Goal: Information Seeking & Learning: Learn about a topic

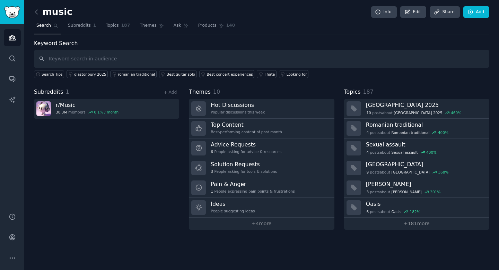
click at [207, 111] on link "Hot Discussions Popular discussions this week" at bounding box center [261, 109] width 145 height 20
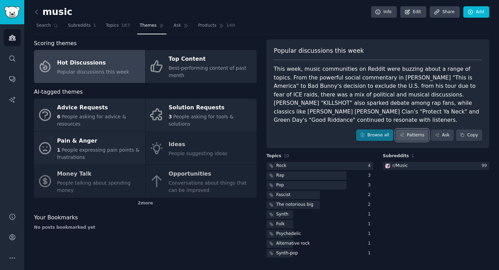
click at [410, 129] on link "Patterns" at bounding box center [412, 135] width 33 height 12
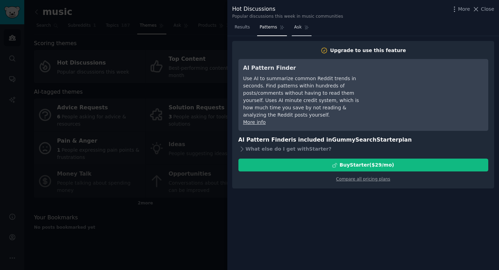
click at [305, 28] on icon at bounding box center [307, 28] width 4 height 4
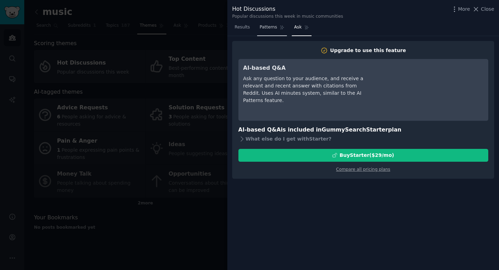
click at [276, 29] on span "Patterns" at bounding box center [268, 27] width 17 height 6
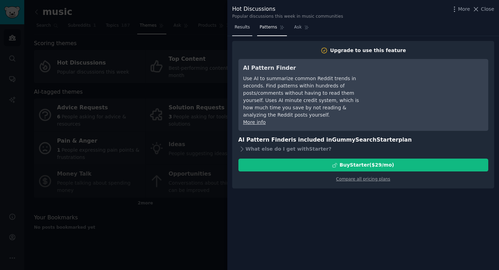
click at [235, 27] on span "Results" at bounding box center [242, 27] width 15 height 6
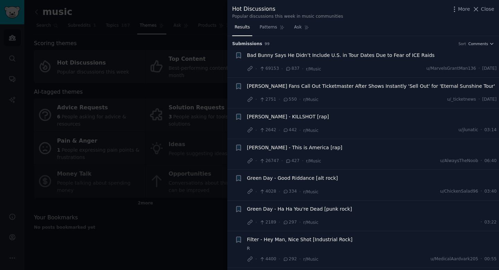
click at [315, 60] on div "Bad Bunny Says He Didn’t Include U.S. in Tour Dates Due to Fear of ICE Raids" at bounding box center [372, 57] width 250 height 10
click at [310, 55] on span "Bad Bunny Says He Didn’t Include U.S. in Tour Dates Due to Fear of ICE Raids" at bounding box center [341, 55] width 188 height 7
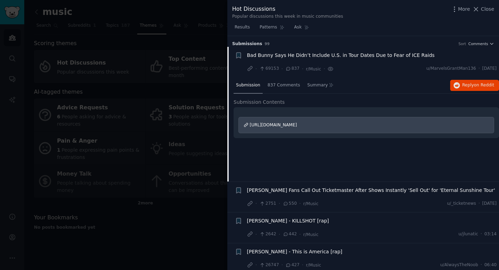
scroll to position [11, 0]
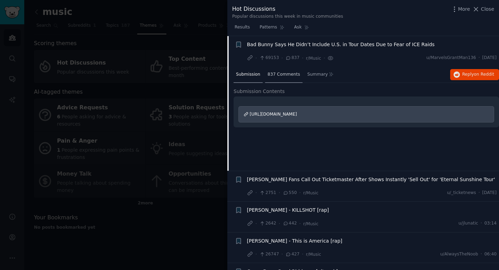
click at [280, 73] on span "837 Comments" at bounding box center [284, 74] width 33 height 6
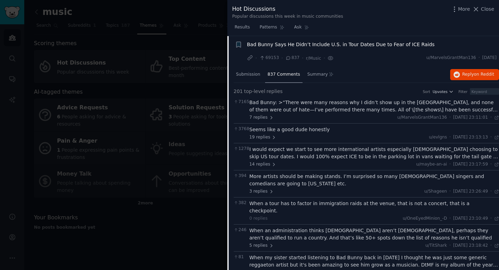
click at [291, 111] on div "Bad Bunny: >“There were many reasons why I didn’t show up in the [GEOGRAPHIC_DA…" at bounding box center [375, 106] width 250 height 15
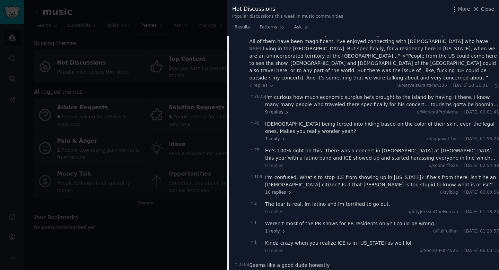
scroll to position [0, 0]
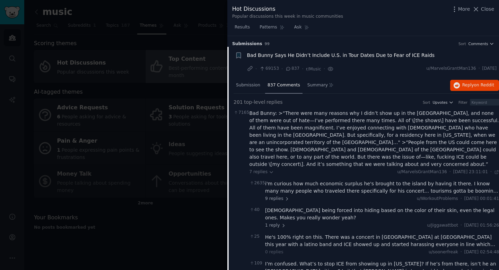
drag, startPoint x: 477, startPoint y: 7, endPoint x: 250, endPoint y: 82, distance: 239.0
click at [477, 7] on icon at bounding box center [476, 9] width 7 height 7
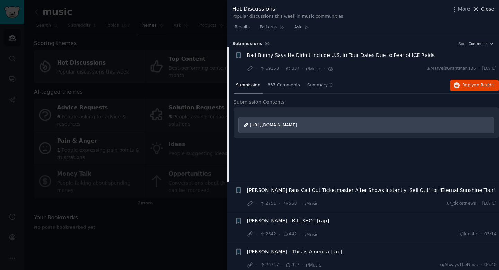
click at [482, 8] on span "Close" at bounding box center [487, 9] width 13 height 7
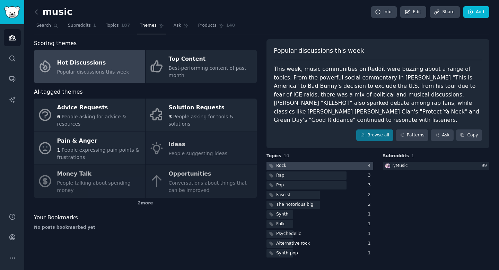
click at [286, 163] on div "Rock" at bounding box center [281, 166] width 10 height 6
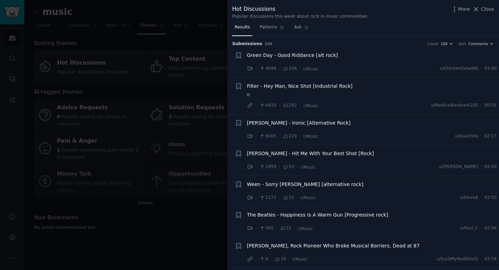
click at [302, 122] on span "[PERSON_NAME] - Ironic [Alternative Rock]" at bounding box center [299, 122] width 104 height 7
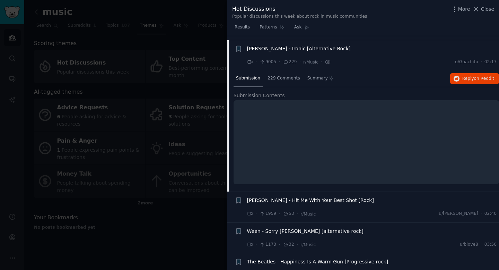
scroll to position [78, 0]
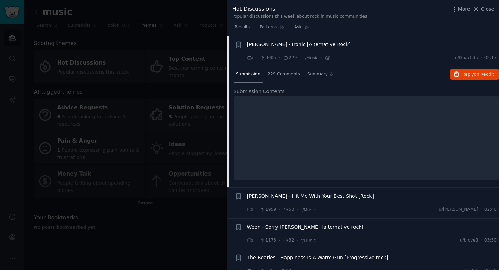
click at [293, 44] on span "[PERSON_NAME] - Ironic [Alternative Rock]" at bounding box center [299, 44] width 104 height 7
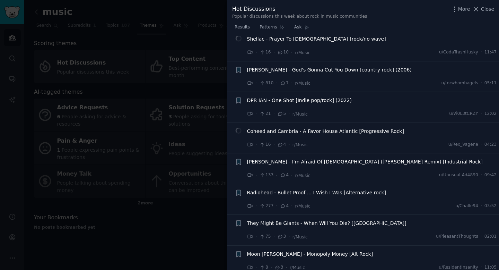
scroll to position [238, 0]
click at [291, 130] on span "Coheed and Cambria - A Favor House Atlantic [Progressive Rock]" at bounding box center [325, 130] width 157 height 7
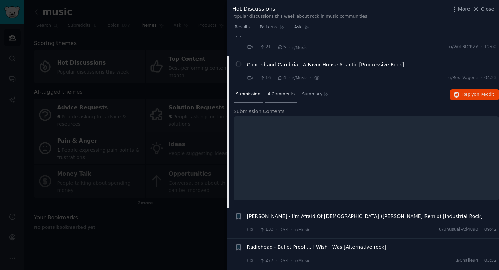
scroll to position [303, 0]
click at [284, 68] on span "Coheed and Cambria - A Favor House Atlantic [Progressive Rock]" at bounding box center [325, 65] width 157 height 7
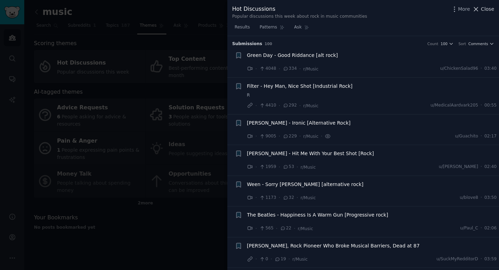
click at [489, 9] on span "Close" at bounding box center [487, 9] width 13 height 7
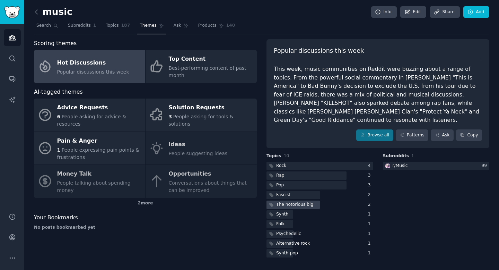
click at [308, 200] on div "The notorious big" at bounding box center [291, 204] width 48 height 9
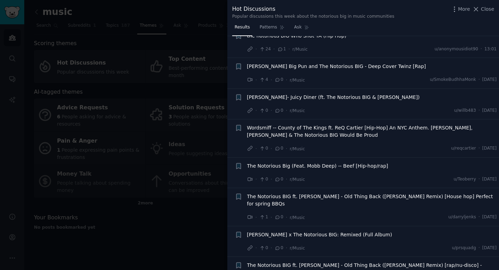
scroll to position [248, 0]
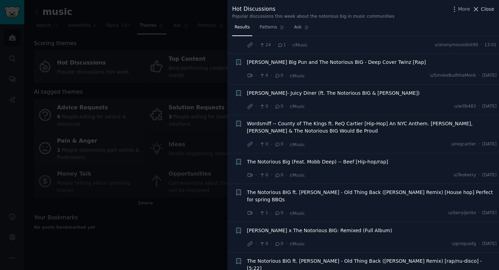
click at [485, 12] on span "Close" at bounding box center [487, 9] width 13 height 7
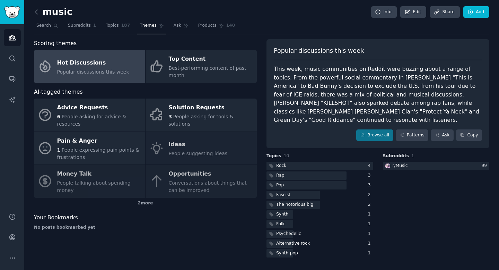
click at [181, 144] on div "Advice Requests 6 People asking for advice & resources Solution Requests 3 Peop…" at bounding box center [145, 147] width 223 height 99
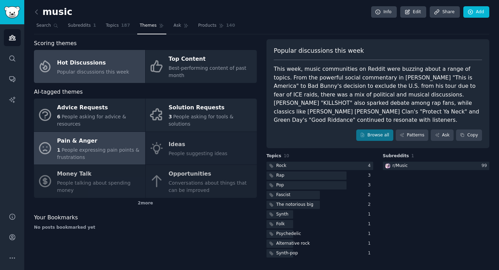
click at [123, 144] on div "Pain & Anger" at bounding box center [99, 140] width 85 height 11
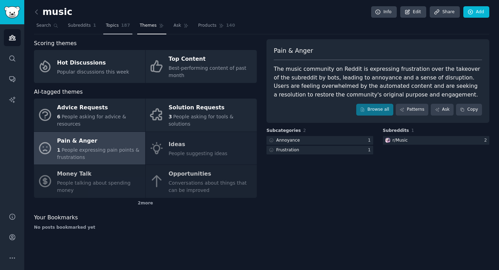
click at [108, 22] on link "Topics 187" at bounding box center [117, 27] width 29 height 14
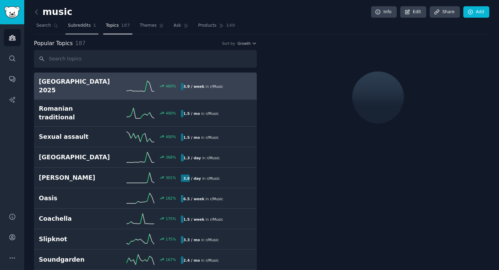
click at [88, 28] on span "Subreddits" at bounding box center [79, 26] width 23 height 6
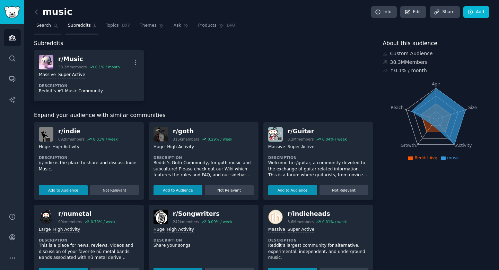
click at [48, 26] on span "Search" at bounding box center [43, 26] width 15 height 6
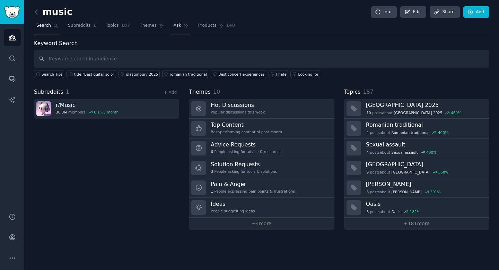
click at [174, 28] on span "Ask" at bounding box center [178, 26] width 8 height 6
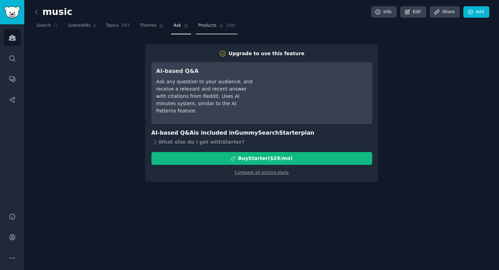
click at [198, 27] on span "Products" at bounding box center [207, 26] width 18 height 6
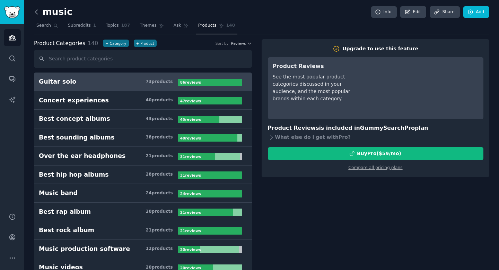
click at [35, 11] on icon at bounding box center [36, 11] width 7 height 7
